Goal: Transaction & Acquisition: Book appointment/travel/reservation

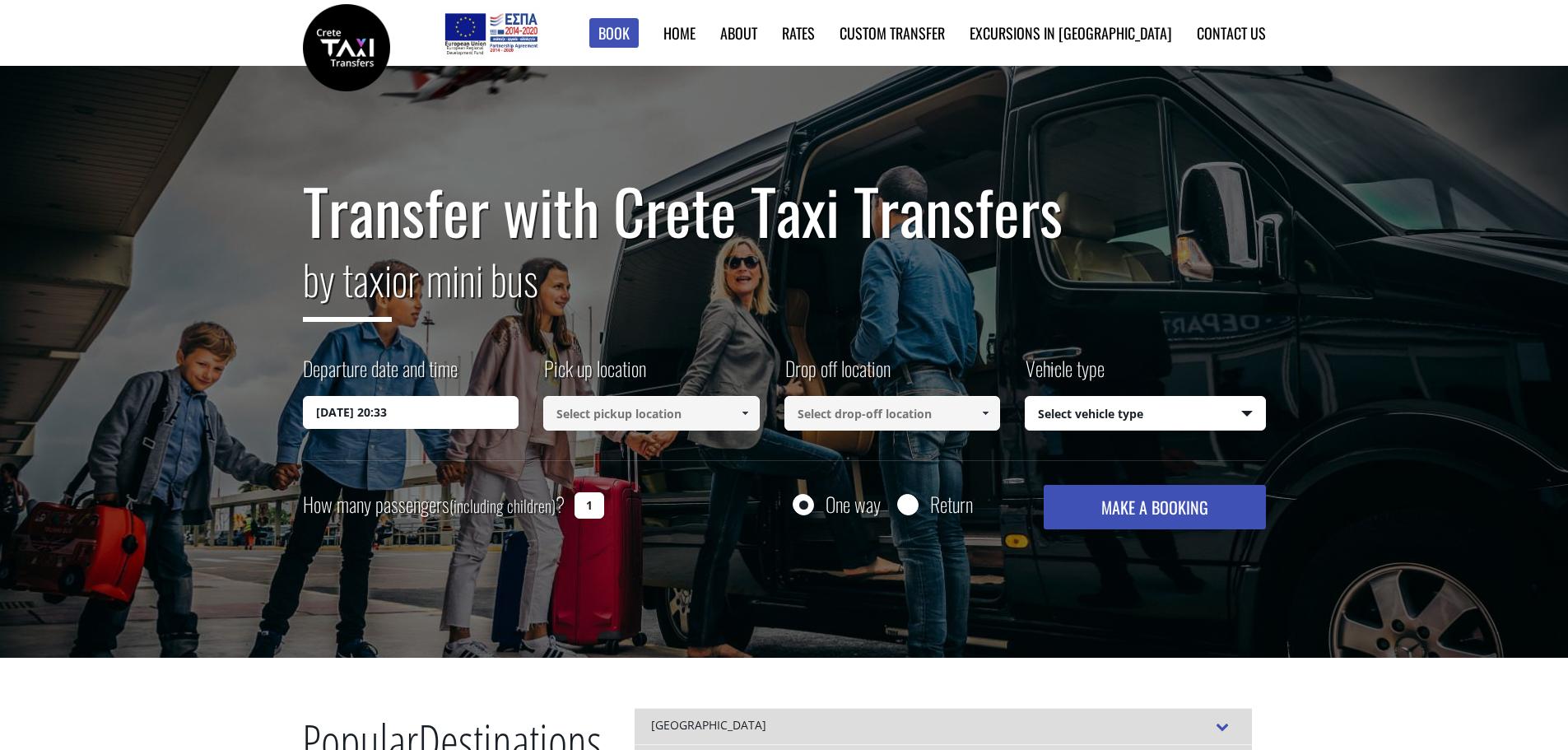
click at [459, 412] on input "11/09/2025 20:33" at bounding box center [410, 412] width 216 height 32
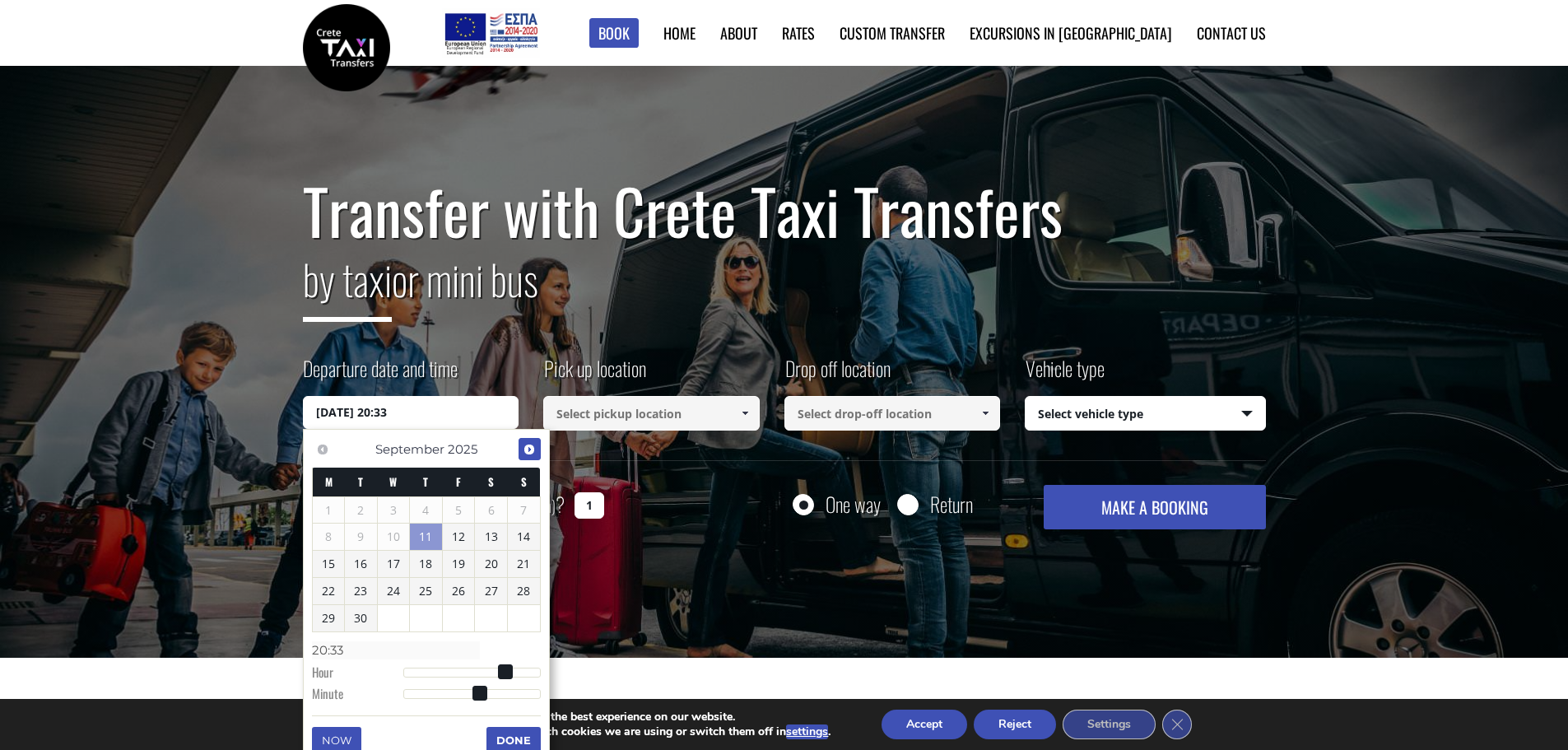
click at [533, 445] on span "Next" at bounding box center [528, 449] width 13 height 13
click at [463, 502] on link "3" at bounding box center [459, 510] width 32 height 27
type input "03/10/2025 00:00"
click at [636, 416] on input at bounding box center [651, 413] width 216 height 34
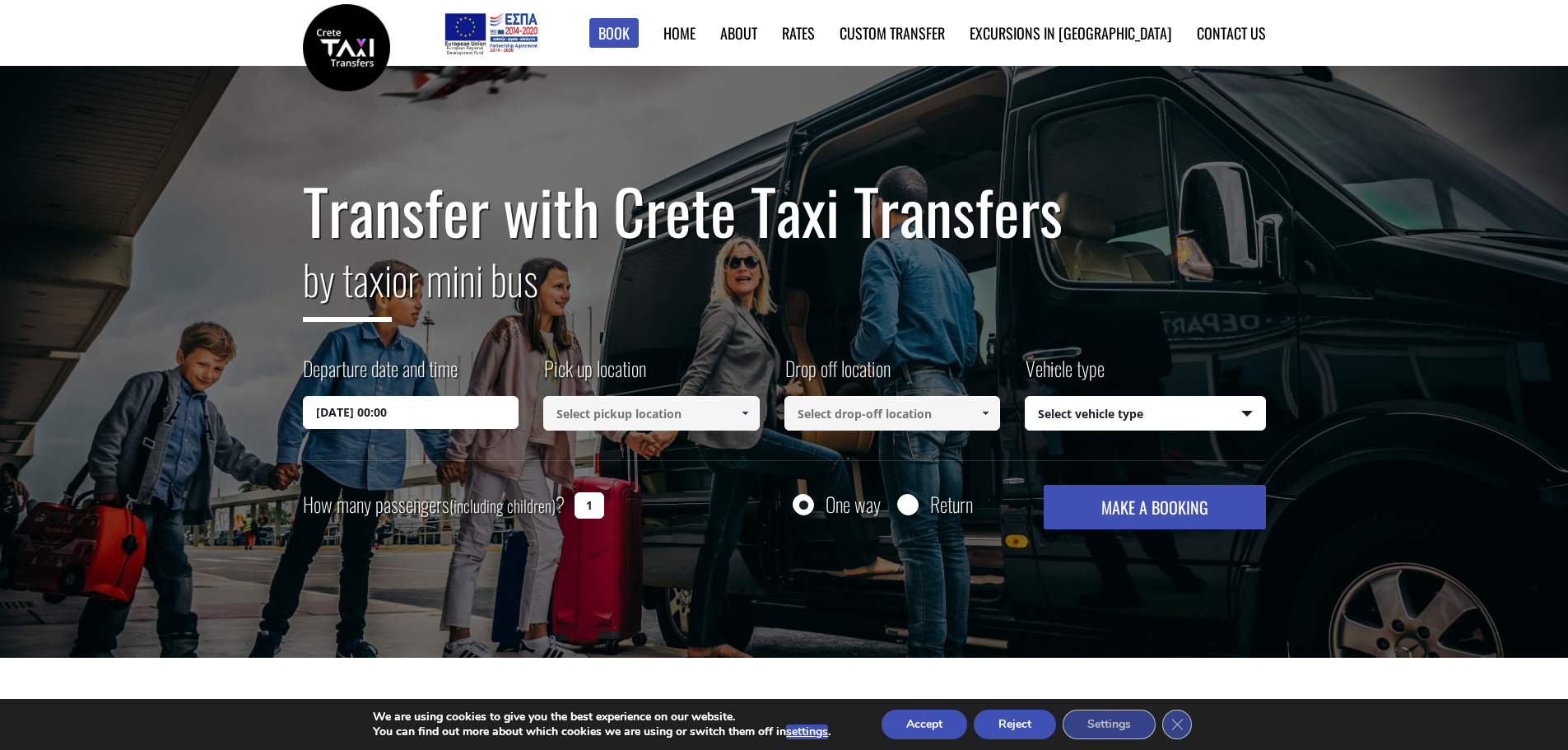
click at [636, 416] on input at bounding box center [651, 413] width 216 height 34
click at [753, 413] on link at bounding box center [745, 413] width 27 height 34
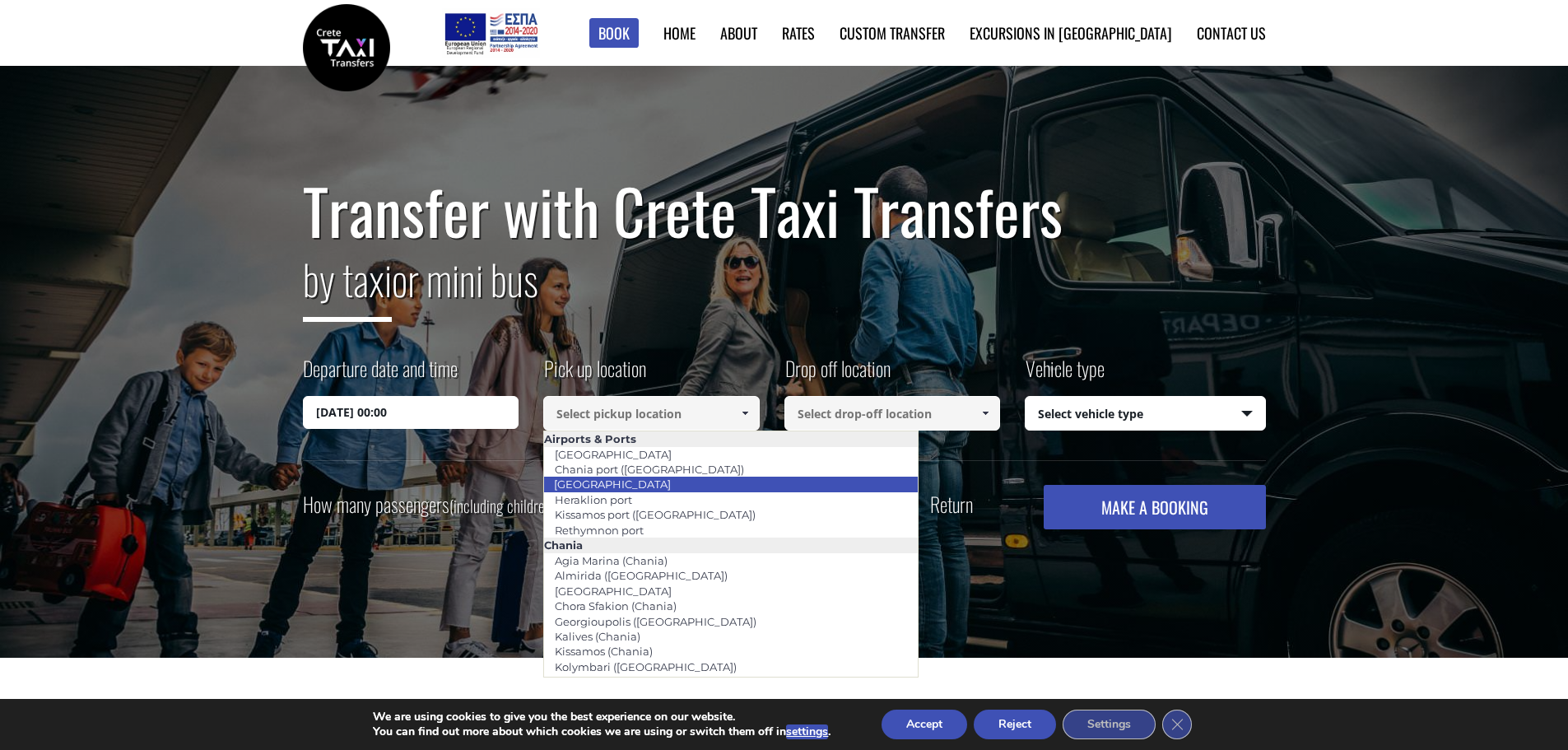
click at [626, 486] on link "[GEOGRAPHIC_DATA]" at bounding box center [612, 483] width 139 height 23
type input "[GEOGRAPHIC_DATA]"
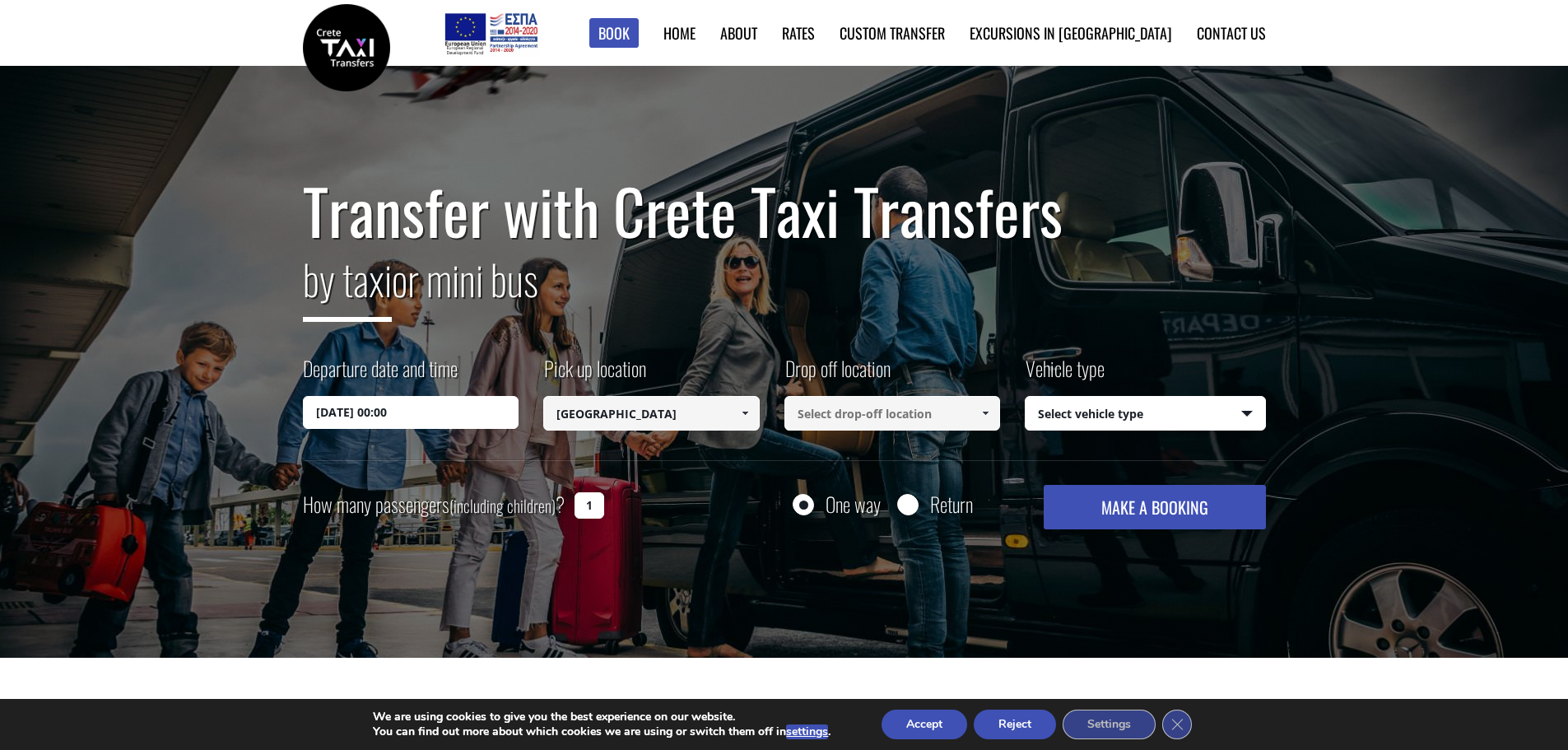
click at [916, 408] on input at bounding box center [892, 413] width 216 height 34
click at [984, 406] on link at bounding box center [986, 413] width 27 height 34
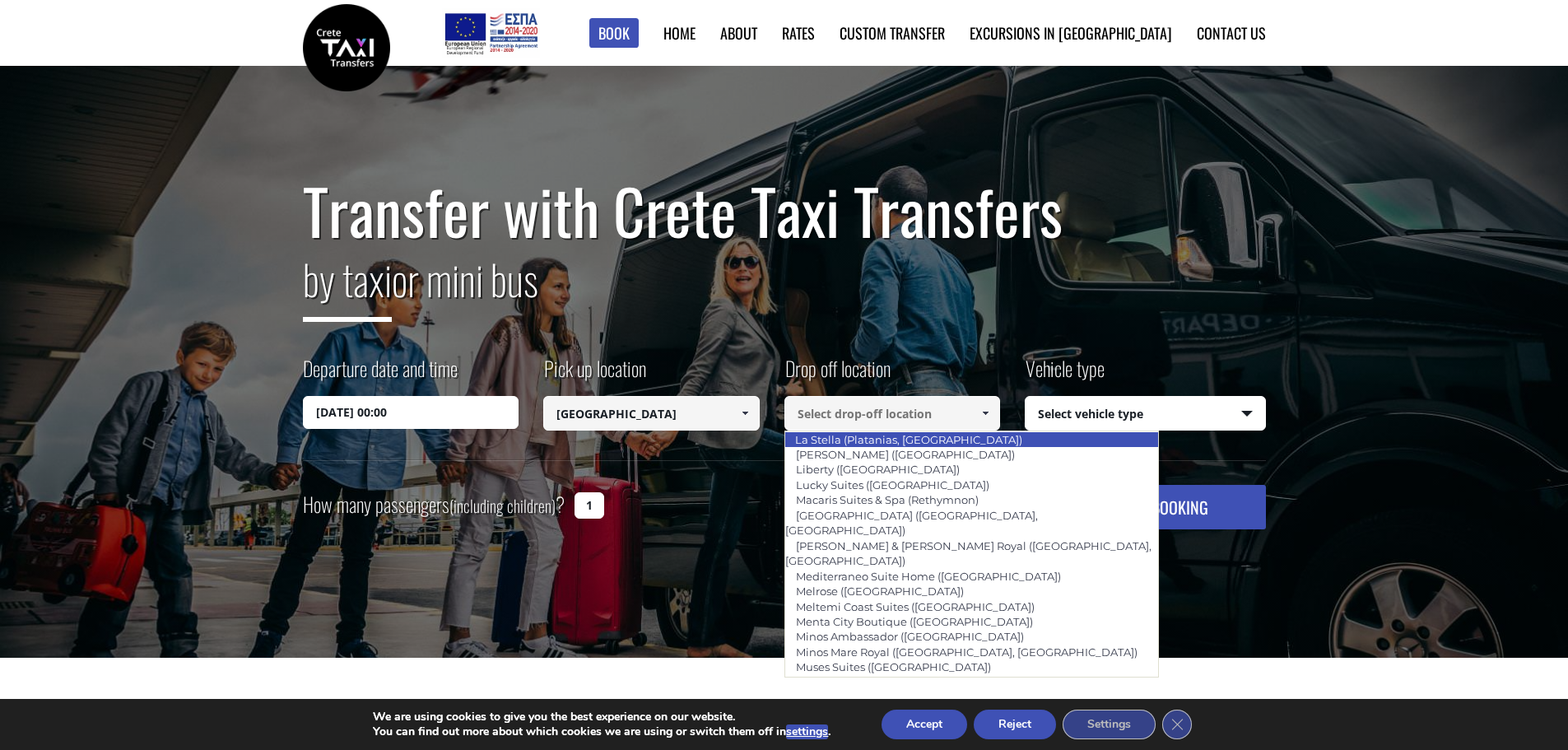
scroll to position [3540, 0]
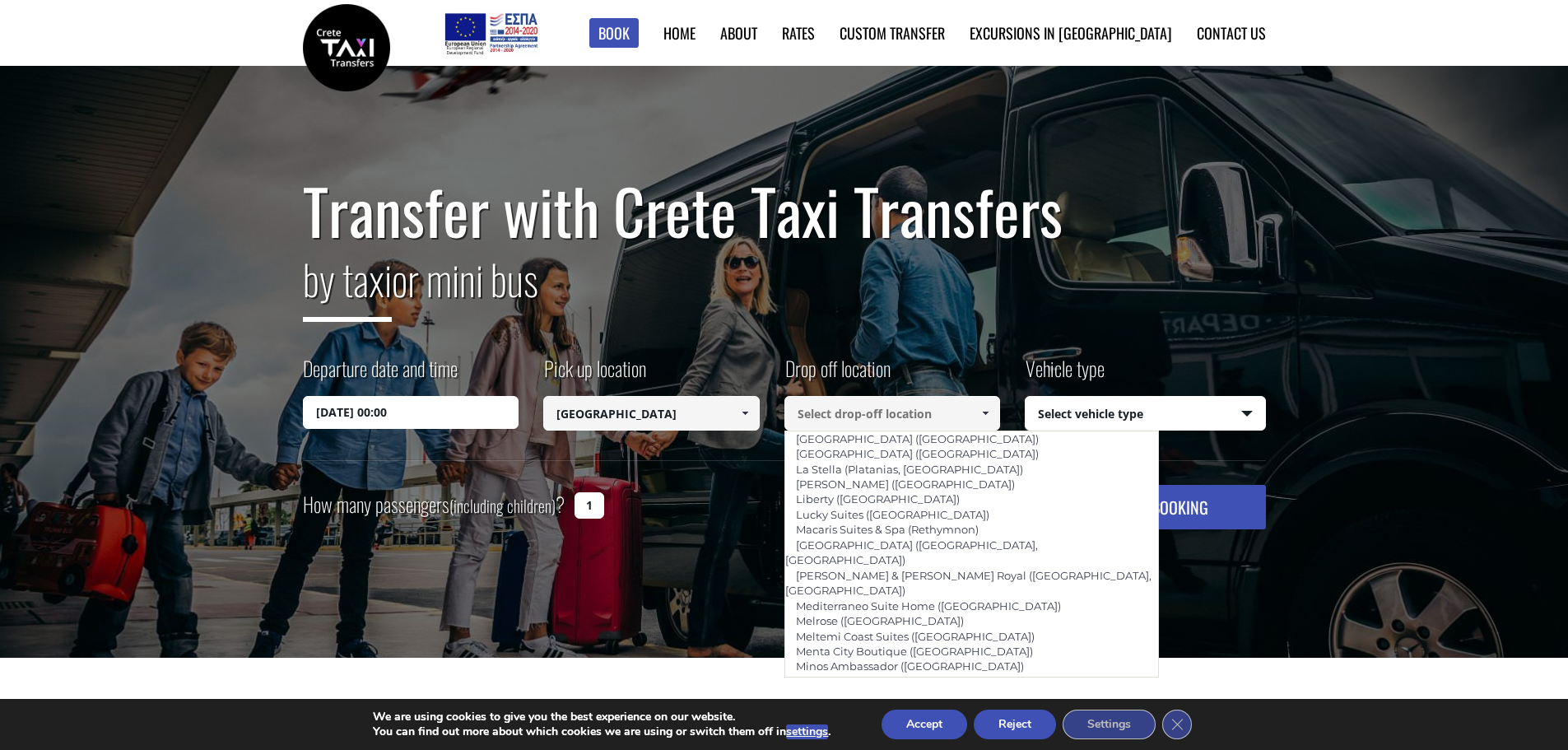
type input "Rethymno Residence & Suites ([PERSON_NAME], [GEOGRAPHIC_DATA])"
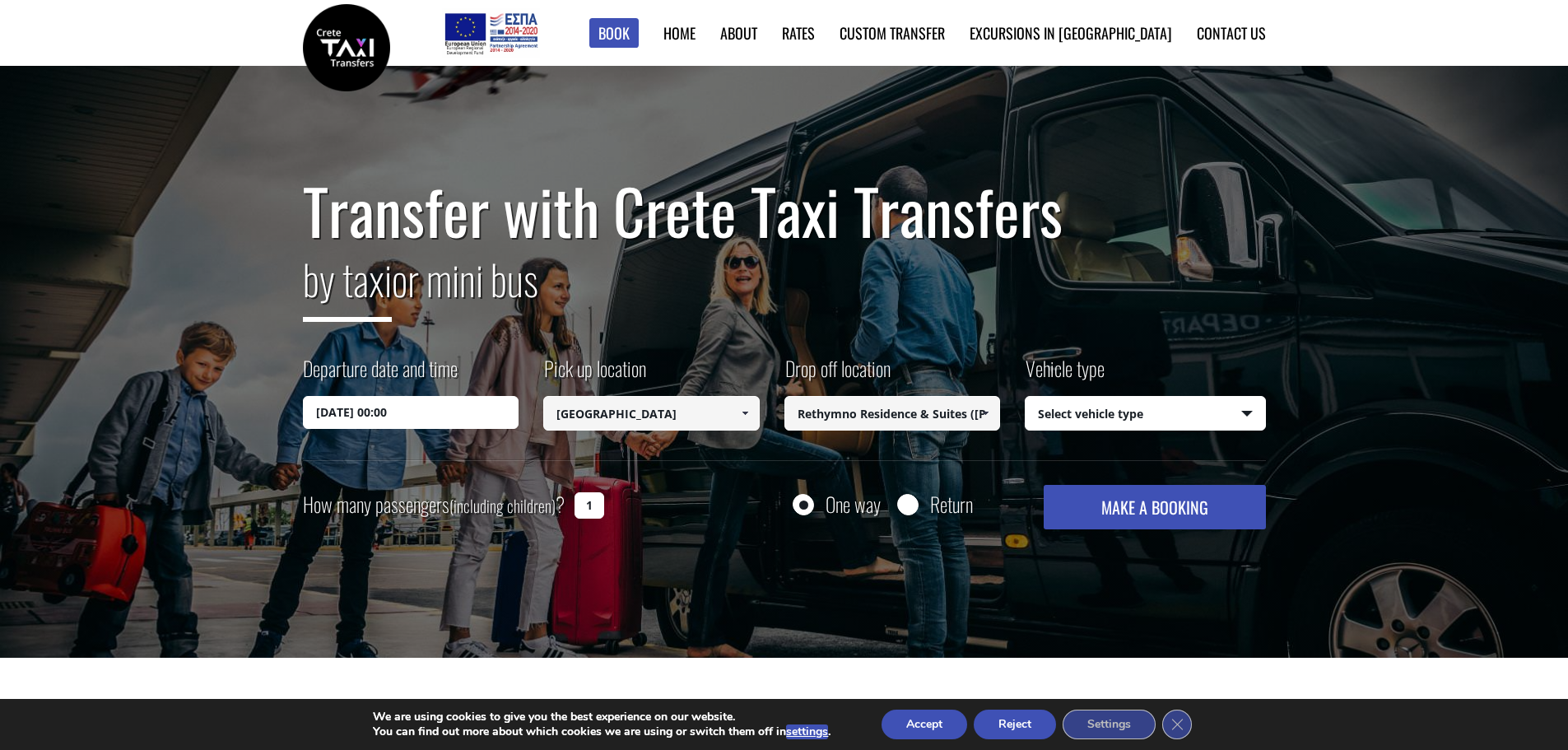
click at [1154, 418] on select "Select vehicle type Taxi (4 passengers) Mercedes E Class Mini Van (7 passengers…" at bounding box center [1145, 414] width 239 height 34
select select "540"
click at [1025, 397] on select "Select vehicle type Taxi (4 passengers) Mercedes E Class Mini Van (7 passengers…" at bounding box center [1145, 414] width 239 height 34
click at [592, 505] on input "1" at bounding box center [589, 505] width 30 height 27
type input "2"
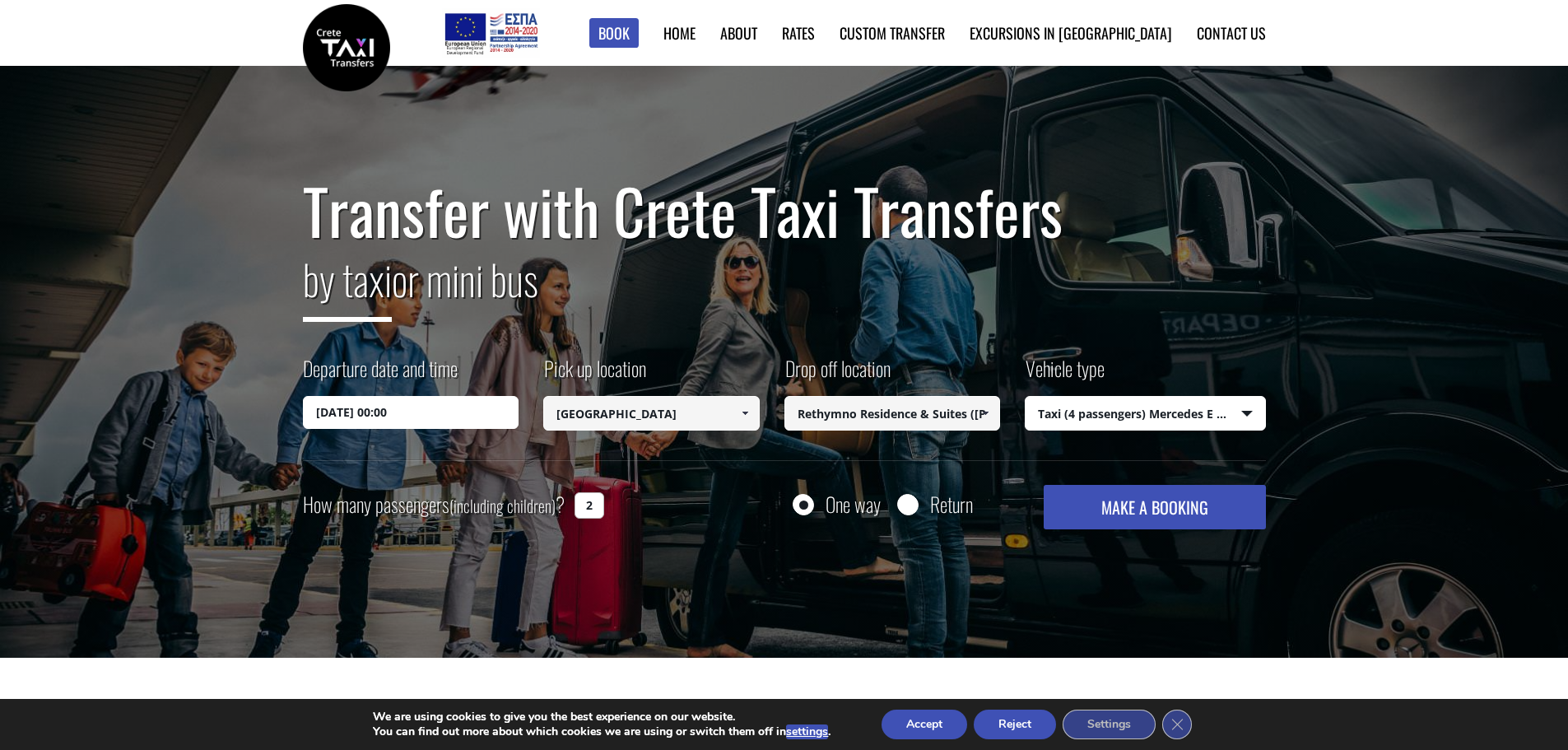
click at [1195, 504] on button "MAKE A BOOKING" at bounding box center [1153, 507] width 221 height 44
